Goal: Information Seeking & Learning: Learn about a topic

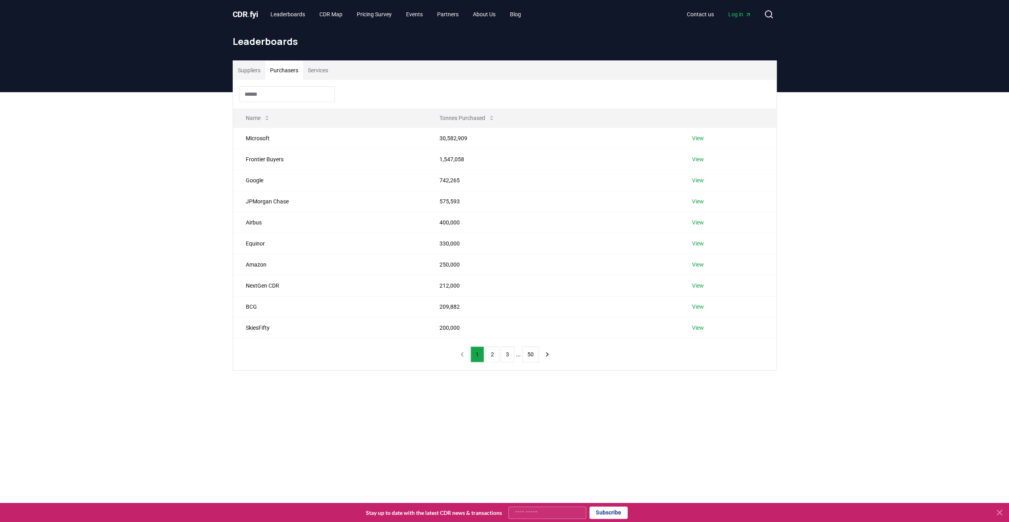
click at [281, 68] on button "Purchasers" at bounding box center [284, 70] width 38 height 19
click at [336, 71] on div "Suppliers Purchasers Services" at bounding box center [504, 70] width 543 height 19
click at [325, 68] on button "Services" at bounding box center [318, 70] width 30 height 19
click at [702, 139] on link "View" at bounding box center [701, 138] width 12 height 8
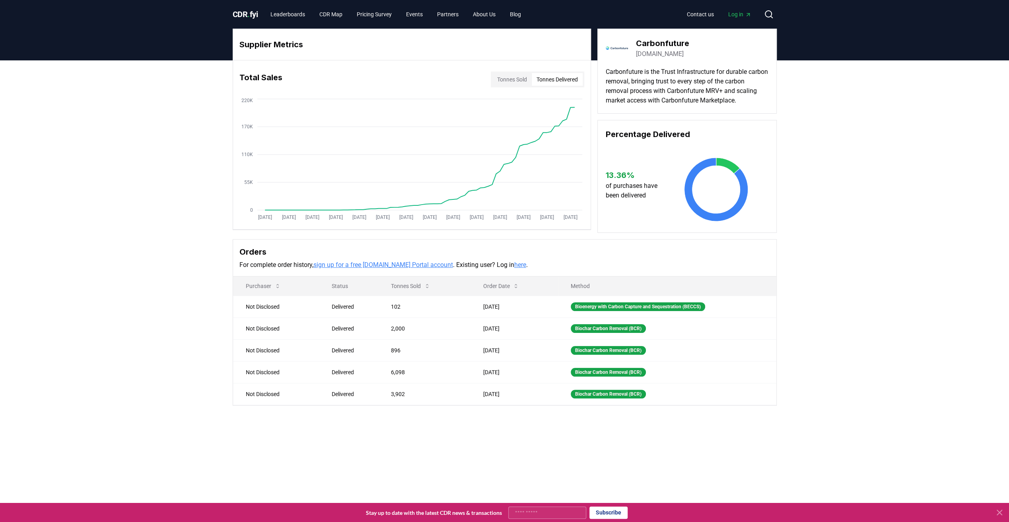
click at [566, 82] on button "Tonnes Delivered" at bounding box center [557, 79] width 51 height 13
